Goal: Find specific page/section: Find specific page/section

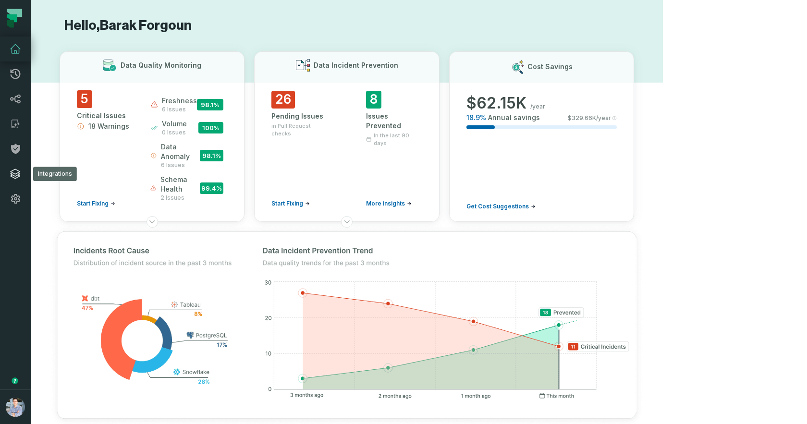
click at [14, 171] on icon at bounding box center [16, 174] width 12 height 12
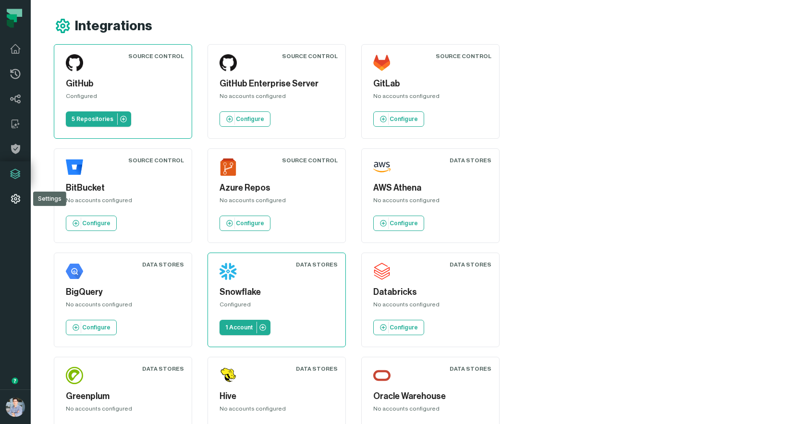
click at [16, 195] on icon at bounding box center [15, 199] width 9 height 10
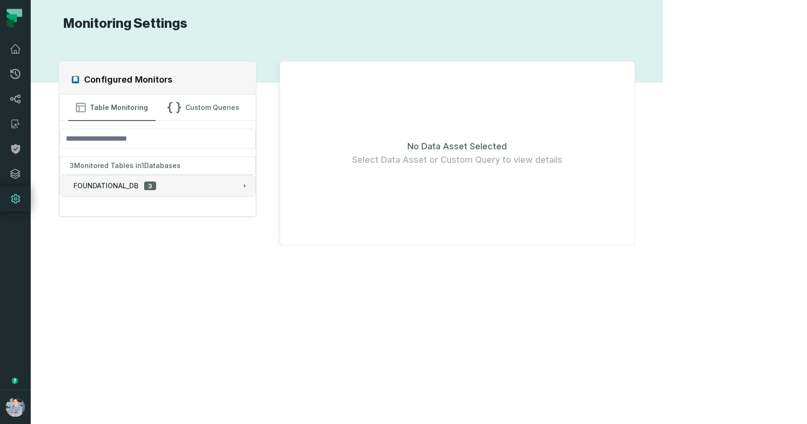
click at [132, 185] on span "FOUNDATIONAL_DB" at bounding box center [105, 186] width 65 height 10
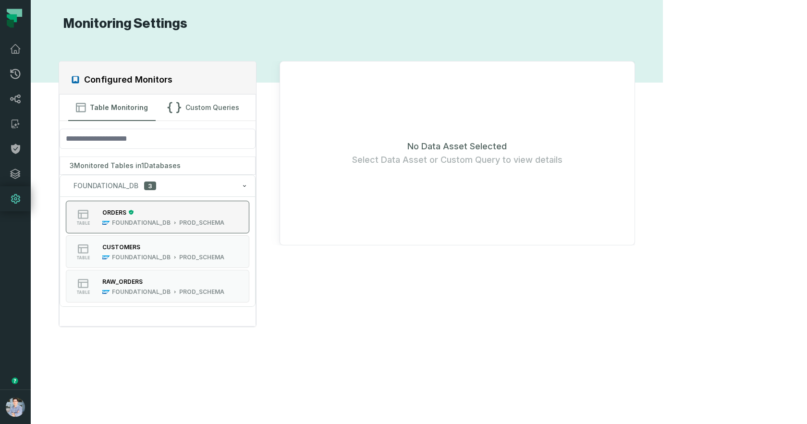
click at [180, 208] on div "ORDERS" at bounding box center [163, 212] width 122 height 10
click at [180, 212] on div "ORDERS" at bounding box center [163, 212] width 122 height 10
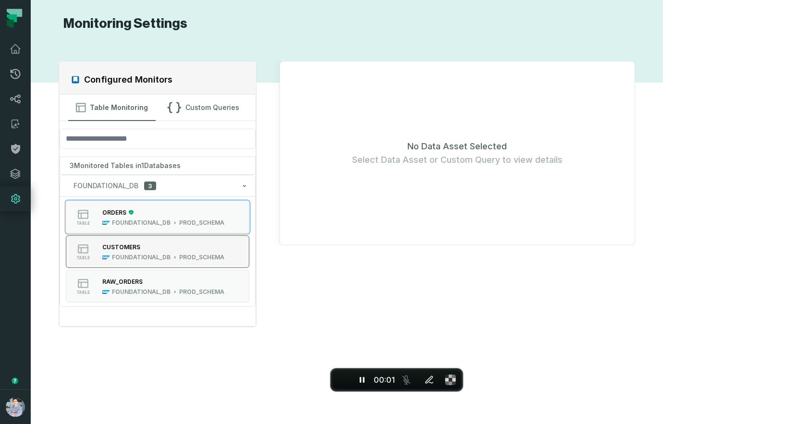
click at [160, 247] on div "CUSTOMERS" at bounding box center [163, 247] width 122 height 10
click at [160, 277] on div "RAW_ORDERS" at bounding box center [163, 282] width 122 height 10
click at [170, 207] on div "ORDERS" at bounding box center [163, 212] width 122 height 10
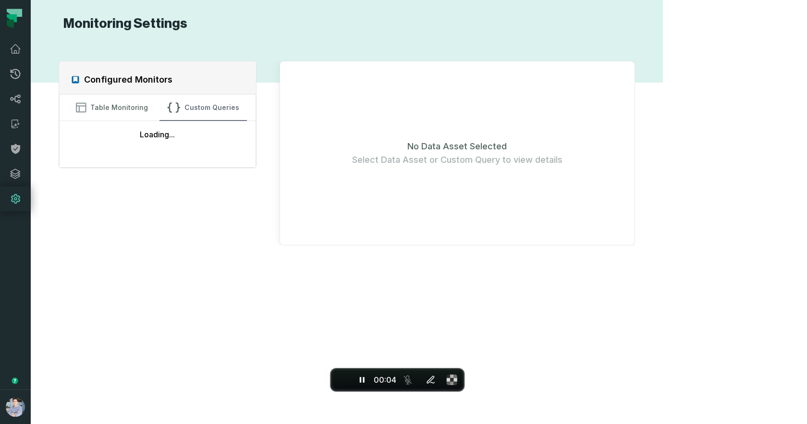
click at [238, 98] on button "Custom Queries" at bounding box center [202, 108] width 87 height 26
click at [132, 112] on button "Table Monitoring" at bounding box center [111, 108] width 87 height 26
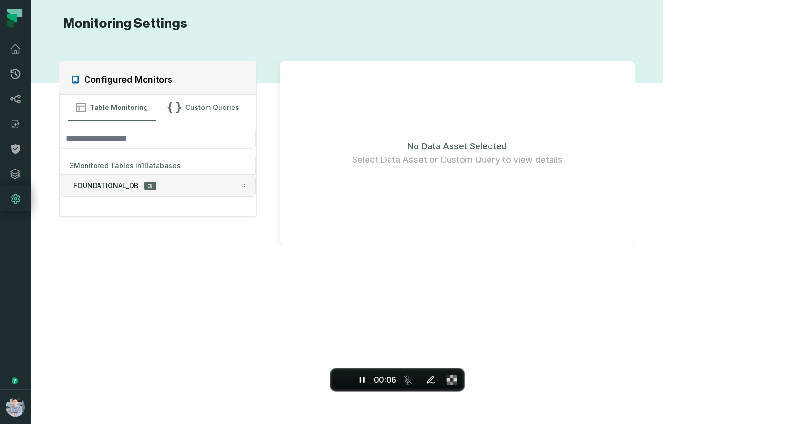
click at [138, 182] on span "FOUNDATIONAL_DB" at bounding box center [105, 186] width 65 height 10
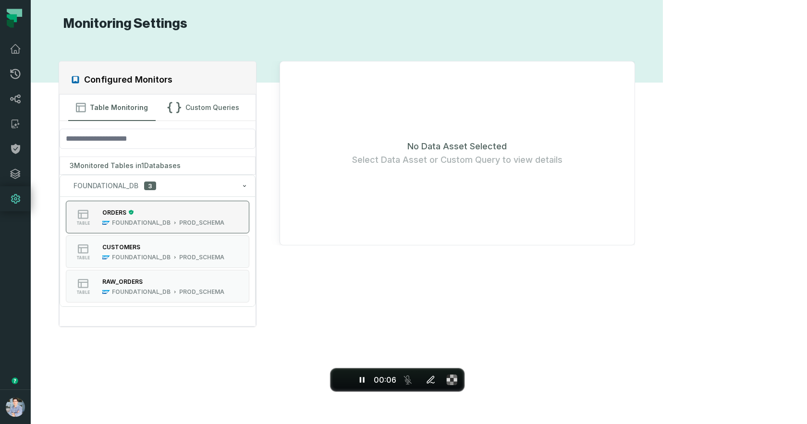
click at [143, 219] on div "FOUNDATIONAL_DB" at bounding box center [141, 223] width 59 height 8
click at [146, 248] on div "CUSTOMERS" at bounding box center [163, 247] width 122 height 10
click at [161, 290] on div "FOUNDATIONAL_DB" at bounding box center [141, 292] width 59 height 8
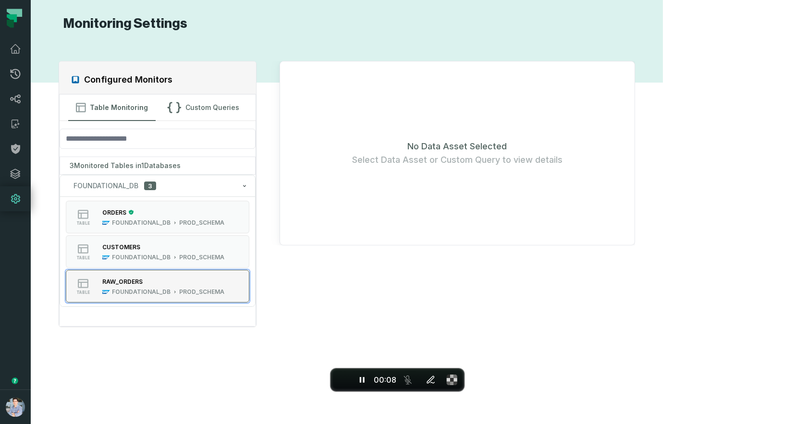
click at [161, 288] on div "FOUNDATIONAL_DB" at bounding box center [141, 292] width 59 height 8
click at [176, 194] on button "FOUNDATIONAL_DB 3" at bounding box center [157, 185] width 194 height 21
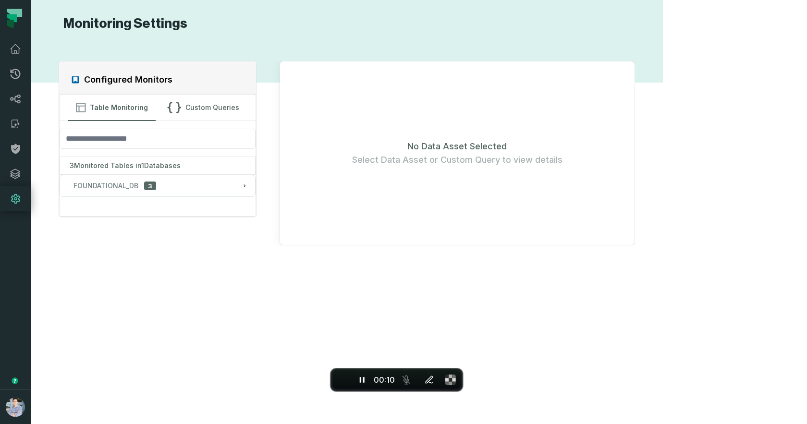
click at [176, 221] on div "Configured Monitors Table Monitoring Custom Queries 3 Monitored Tables in 1 Dat…" at bounding box center [346, 228] width 613 height 369
click at [342, 380] on span "End recording" at bounding box center [342, 380] width 0 height 0
